Goal: Check status: Check status

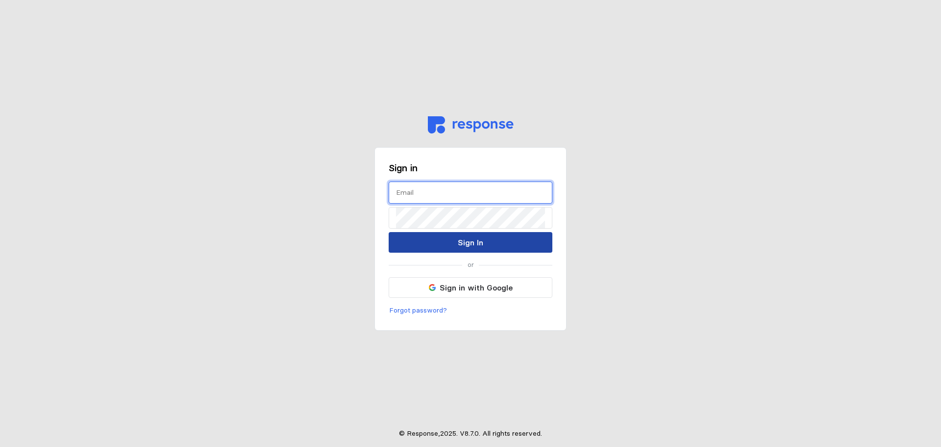
type input "[EMAIL_ADDRESS][DOMAIN_NAME]"
click at [464, 241] on p "Sign In" at bounding box center [470, 242] width 25 height 12
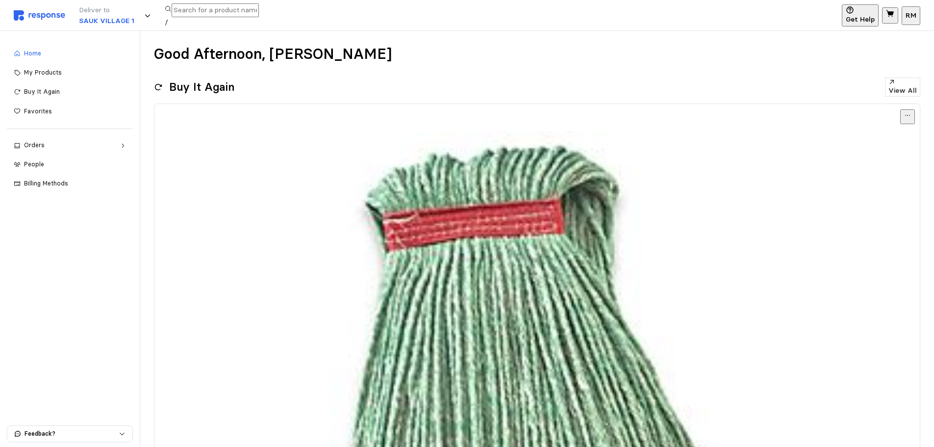
click at [108, 145] on div "Orders" at bounding box center [70, 145] width 92 height 9
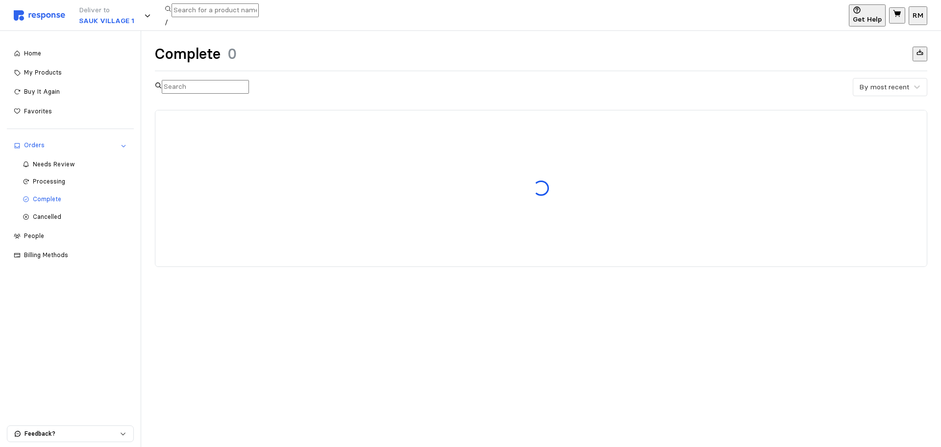
click at [65, 182] on span "Processing" at bounding box center [49, 180] width 32 height 7
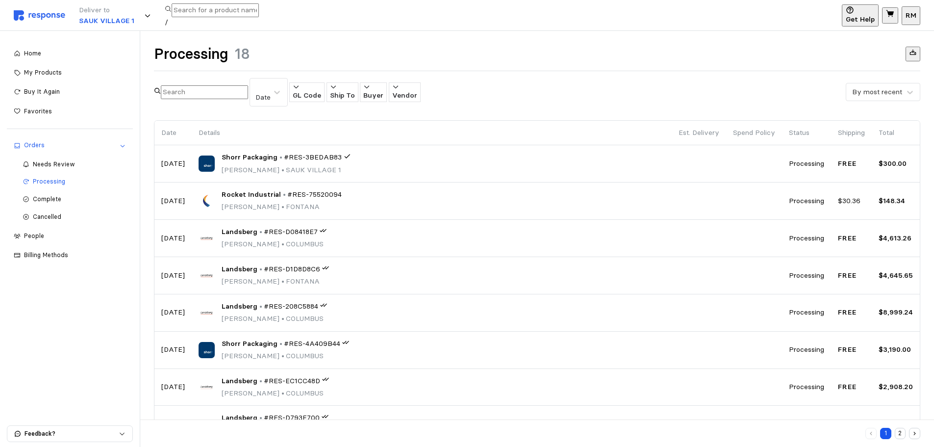
click at [71, 199] on div "Complete" at bounding box center [79, 199] width 93 height 11
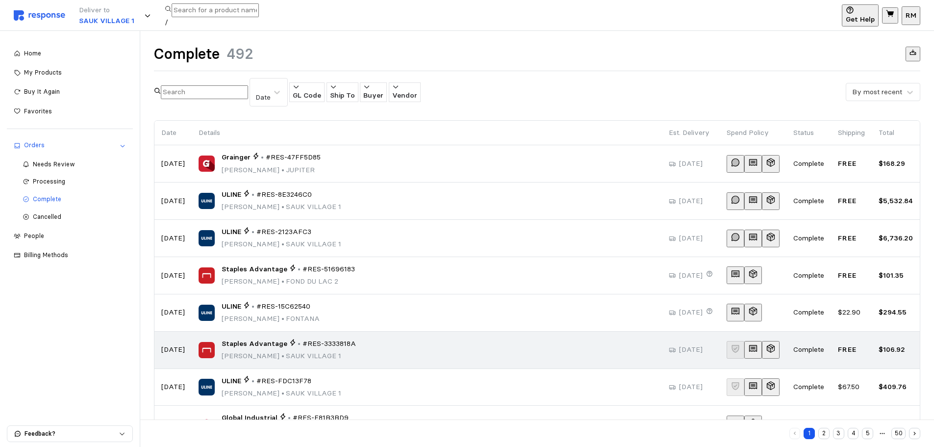
click at [340, 338] on span "#RES-3333818A" at bounding box center [328, 343] width 53 height 11
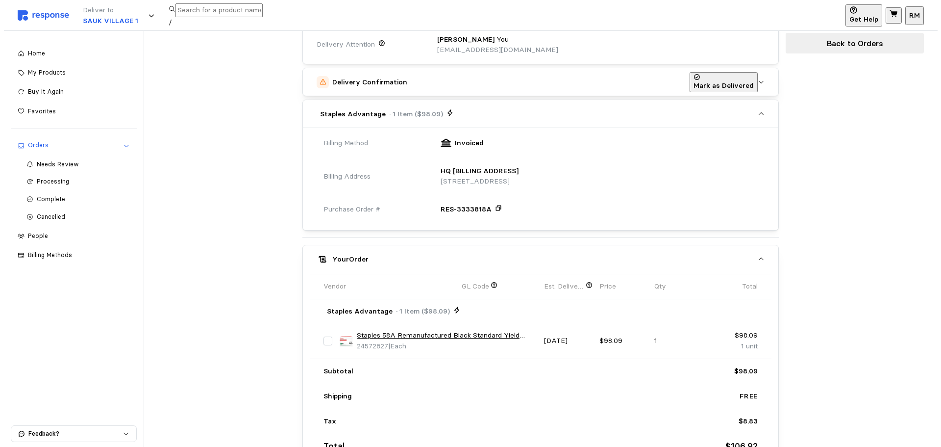
scroll to position [199, 0]
click at [482, 337] on link "Staples 58A Remanufactured Black Standard Yield Toner Cartridge Replacement for…" at bounding box center [443, 334] width 180 height 11
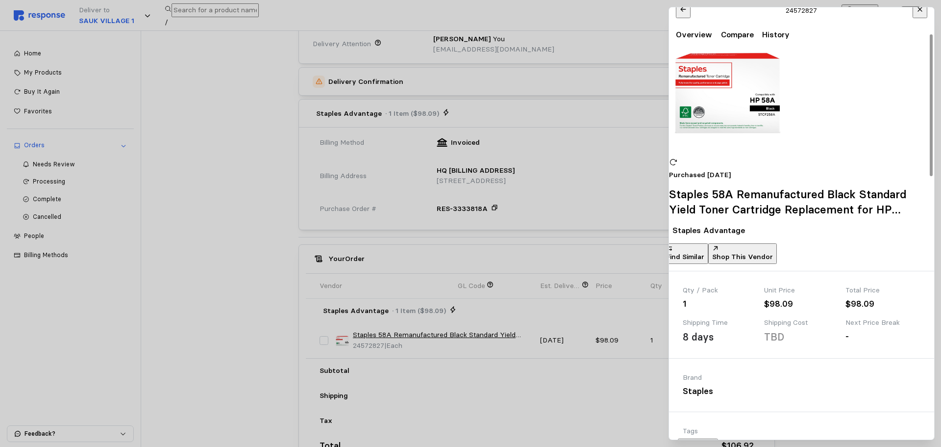
click at [770, 138] on img at bounding box center [728, 92] width 118 height 118
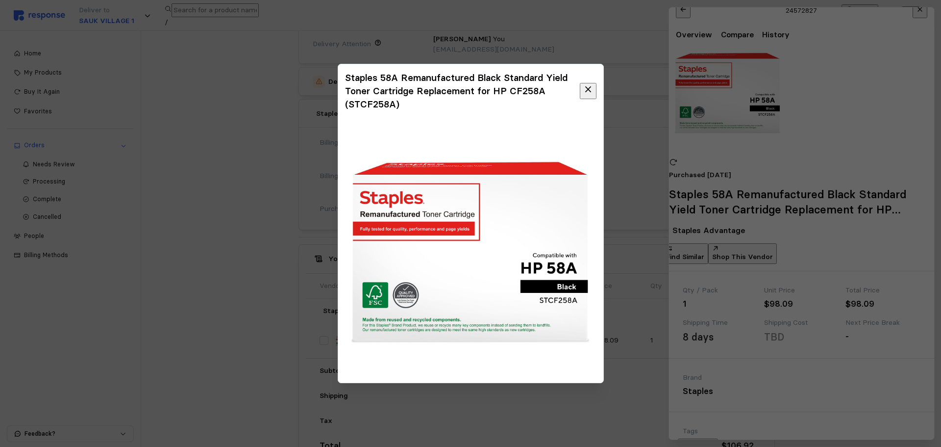
click at [359, 102] on h3 "Staples 58A Remanufactured Black Standard Yield Toner Cartridge Replacement for…" at bounding box center [462, 91] width 235 height 40
drag, startPoint x: 362, startPoint y: 102, endPoint x: 387, endPoint y: 104, distance: 25.1
click at [387, 104] on h3 "Staples 58A Remanufactured Black Standard Yield Toner Cartridge Replacement for…" at bounding box center [462, 91] width 235 height 40
click at [396, 102] on h3 "Staples 58A Remanufactured Black Standard Yield Toner Cartridge Replacement for…" at bounding box center [462, 91] width 235 height 40
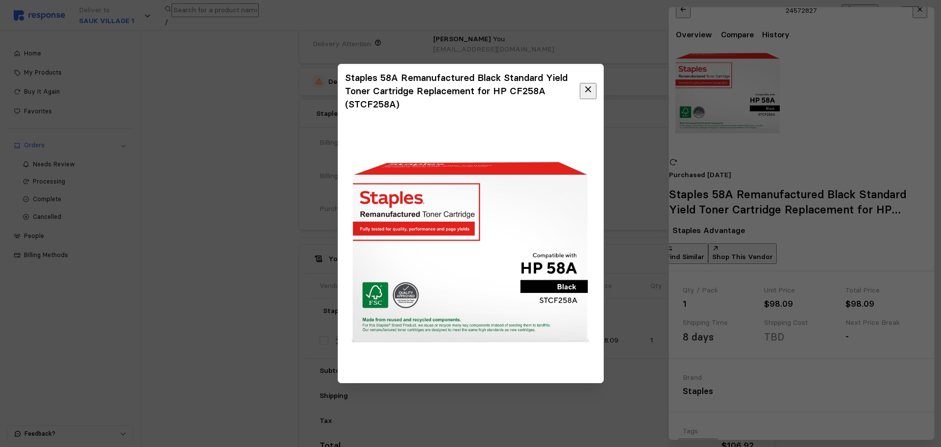
drag, startPoint x: 382, startPoint y: 108, endPoint x: 364, endPoint y: 107, distance: 18.1
click at [364, 107] on h3 "Staples 58A Remanufactured Black Standard Yield Toner Cartridge Replacement for…" at bounding box center [462, 91] width 235 height 40
